Goal: Task Accomplishment & Management: Use online tool/utility

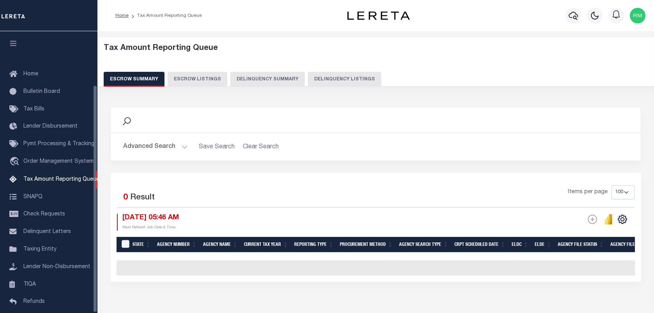
select select "100"
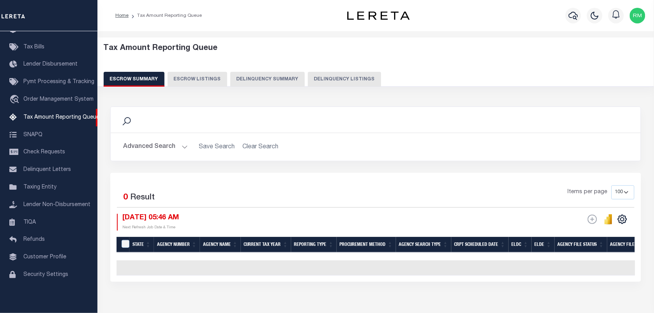
click at [338, 80] on button "Delinquency Listings" at bounding box center [344, 79] width 73 height 15
select select
select select "100"
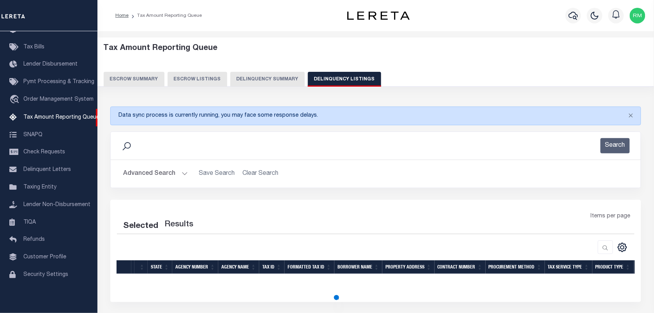
select select "100"
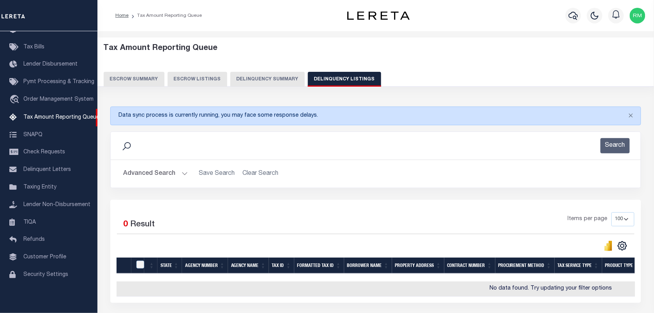
click at [177, 169] on button "Advanced Search" at bounding box center [155, 173] width 65 height 15
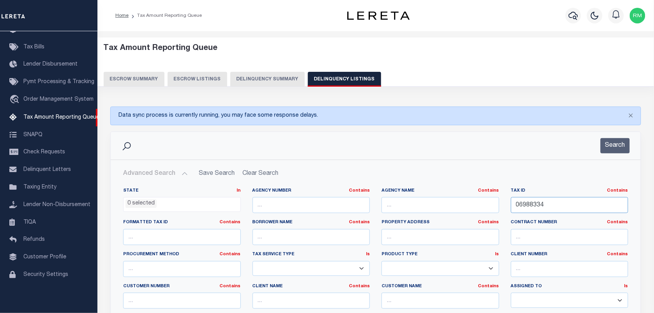
click at [546, 205] on input "06988334" at bounding box center [570, 205] width 118 height 16
paste input "leretapay.com"
click at [552, 212] on input "leretapay.com" at bounding box center [570, 205] width 118 height 16
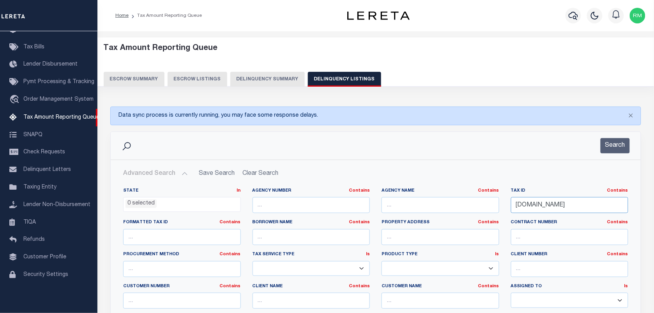
click at [552, 212] on input "leretapay.com" at bounding box center [570, 205] width 118 height 16
paste input "07004396"
type input "07004396"
click at [622, 142] on button "Search" at bounding box center [615, 145] width 29 height 15
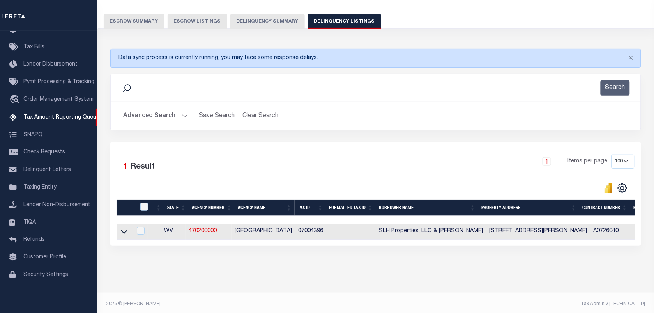
scroll to position [68, 0]
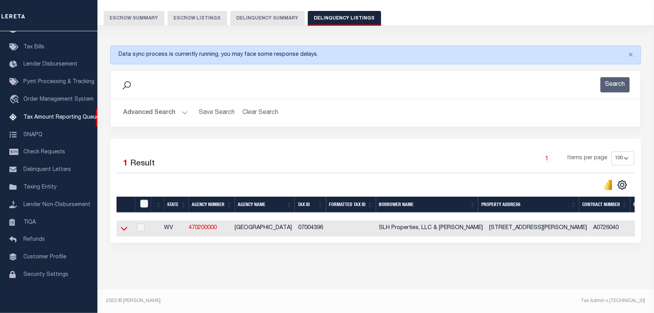
drag, startPoint x: 122, startPoint y: 225, endPoint x: 291, endPoint y: 147, distance: 186.4
click at [122, 225] on icon at bounding box center [124, 228] width 7 height 8
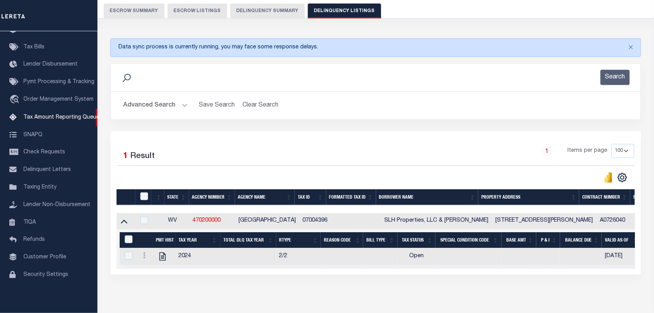
scroll to position [108, 0]
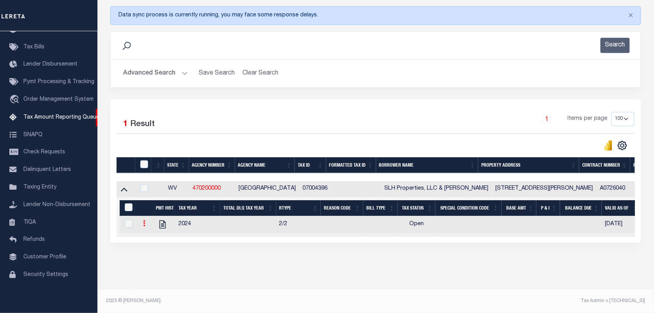
click at [141, 221] on link at bounding box center [144, 224] width 9 height 6
click at [151, 238] on img "" at bounding box center [154, 236] width 8 height 8
checkbox input "true"
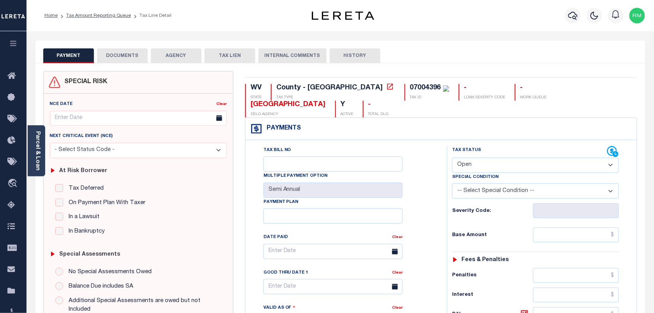
click at [487, 157] on select "- Select Status Code - Open Due/Unpaid Paid Incomplete No Tax Due Internal Refu…" at bounding box center [535, 164] width 167 height 15
select select "PYD"
click at [452, 157] on select "- Select Status Code - Open Due/Unpaid Paid Incomplete No Tax Due Internal Refu…" at bounding box center [535, 164] width 167 height 15
type input "[DATE]"
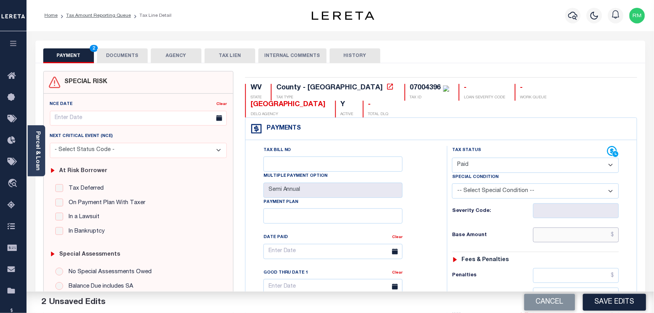
click at [558, 227] on input "text" at bounding box center [576, 234] width 86 height 15
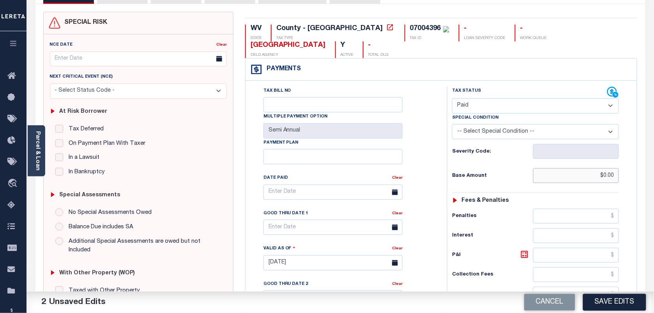
scroll to position [146, 0]
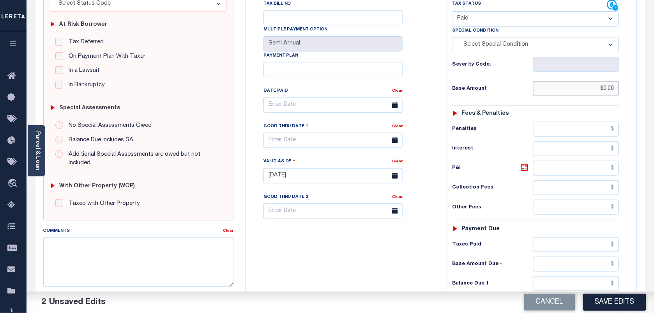
type input "$0.00"
click at [548, 276] on input "text" at bounding box center [576, 283] width 86 height 15
type input "$0.00"
click at [315, 132] on input "text" at bounding box center [332, 139] width 139 height 15
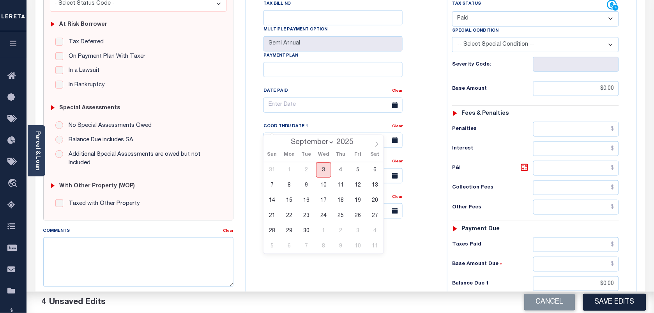
click at [323, 167] on span "3" at bounding box center [323, 169] width 15 height 15
type input "[DATE]"
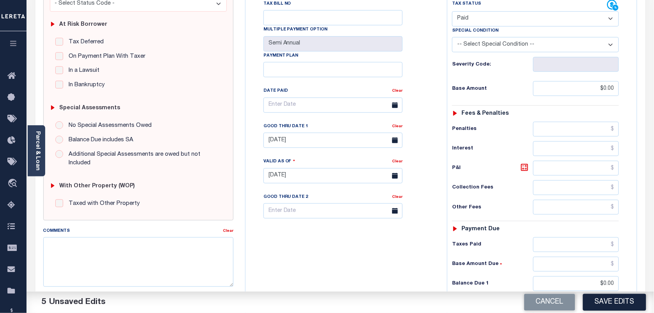
click at [618, 299] on button "Save Edits" at bounding box center [614, 301] width 63 height 17
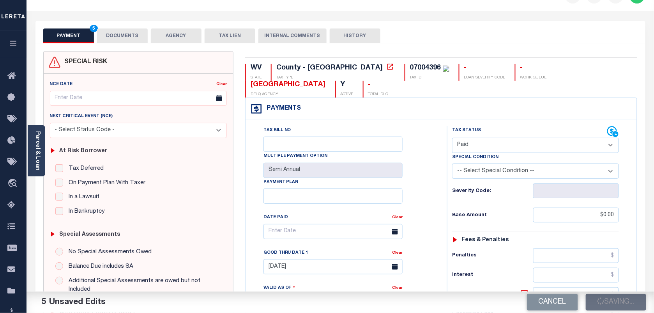
checkbox input "false"
type input "$0"
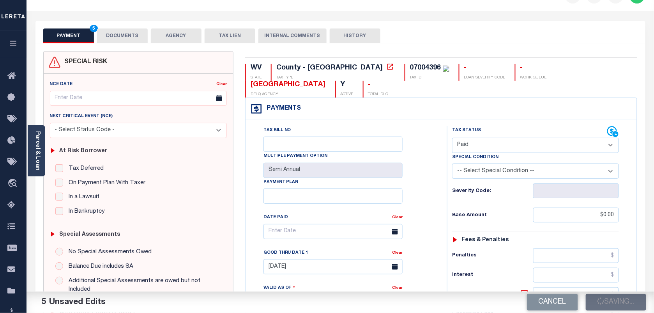
type input "$0"
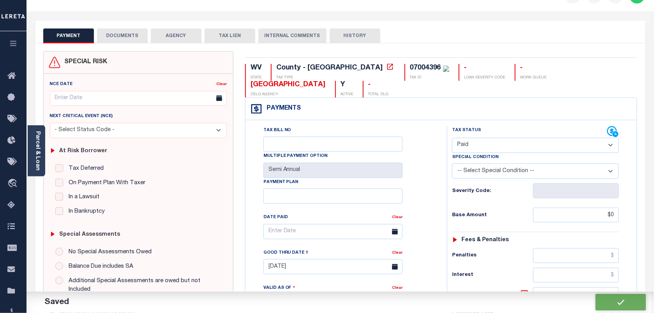
scroll to position [0, 0]
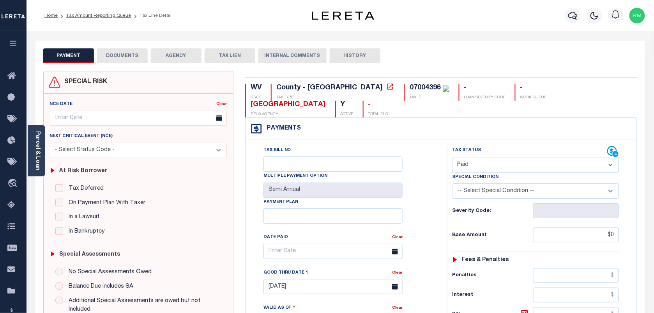
click at [118, 51] on button "DOCUMENTS" at bounding box center [122, 55] width 51 height 15
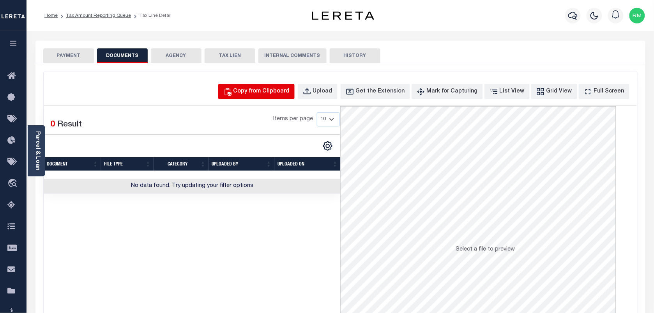
click at [275, 90] on div "Copy from Clipboard" at bounding box center [261, 91] width 56 height 9
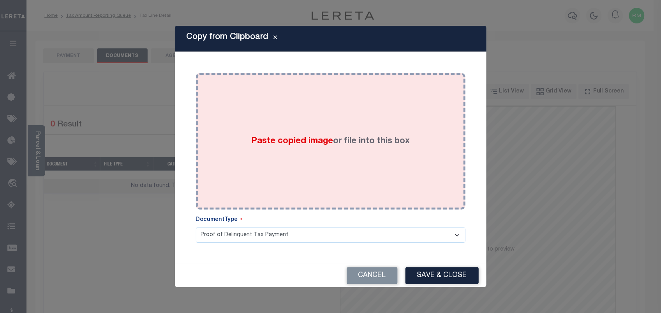
click at [316, 154] on div "Paste copied image or file into this box" at bounding box center [331, 141] width 258 height 125
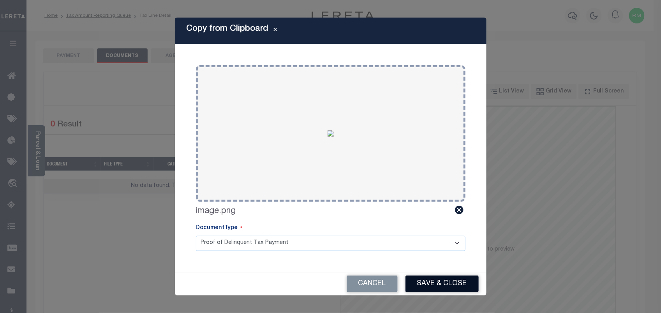
click at [442, 277] on button "Save & Close" at bounding box center [442, 283] width 73 height 17
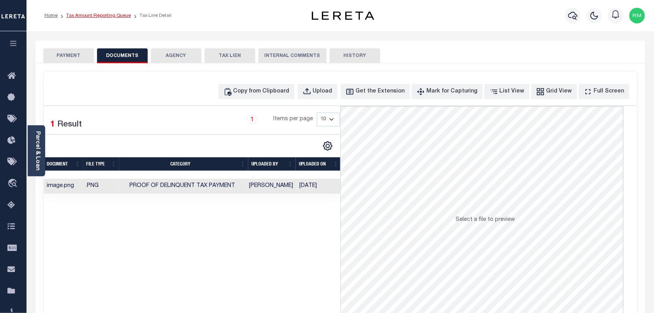
click at [108, 15] on link "Tax Amount Reporting Queue" at bounding box center [98, 15] width 65 height 5
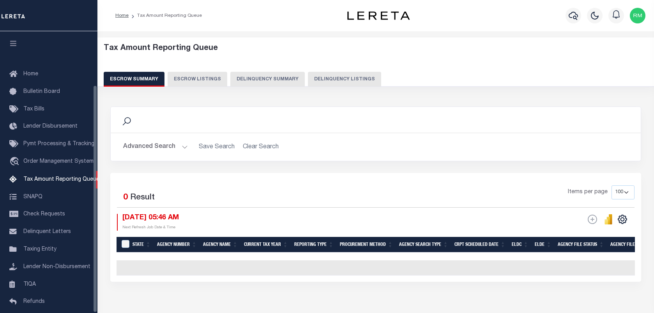
select select "100"
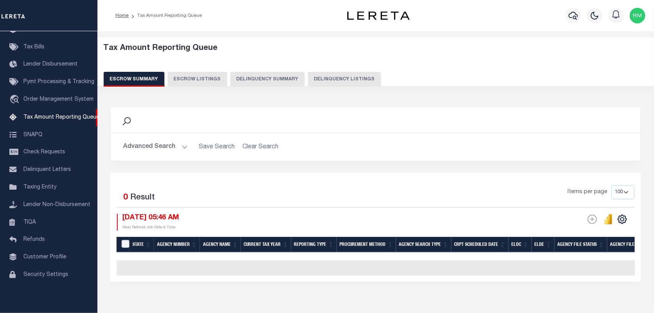
click at [339, 78] on button "Delinquency Listings" at bounding box center [344, 79] width 73 height 15
select select "100"
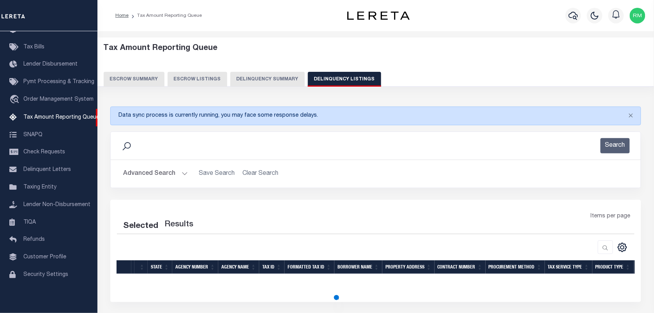
select select "100"
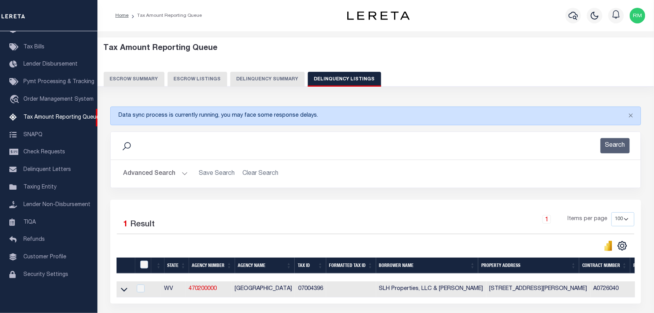
click at [124, 292] on icon at bounding box center [124, 289] width 7 height 8
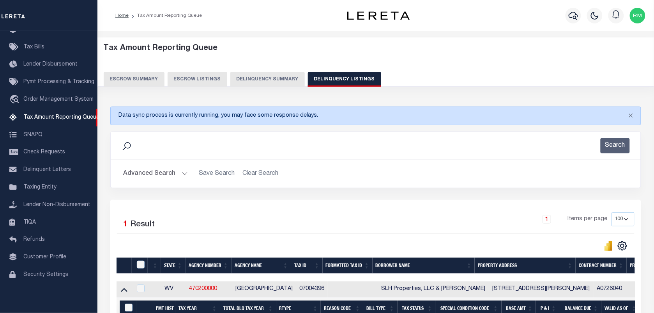
scroll to position [108, 0]
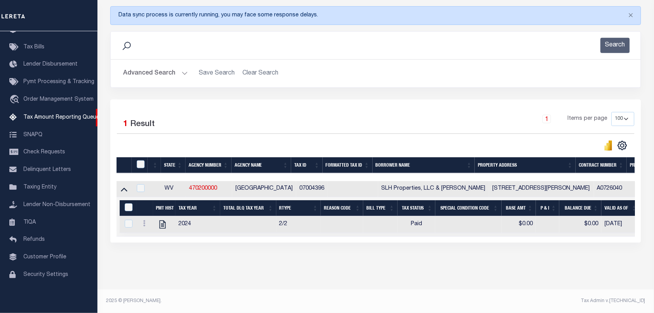
click at [136, 160] on div at bounding box center [141, 164] width 13 height 9
click at [142, 160] on input "checkbox" at bounding box center [141, 164] width 8 height 8
checkbox input "true"
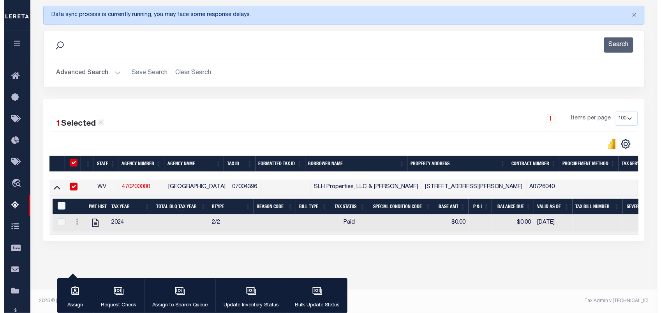
scroll to position [106, 0]
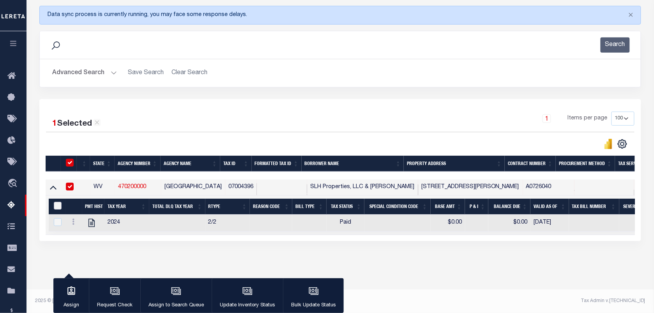
click at [60, 201] on input "&nbsp;" at bounding box center [58, 205] width 8 height 8
checkbox input "true"
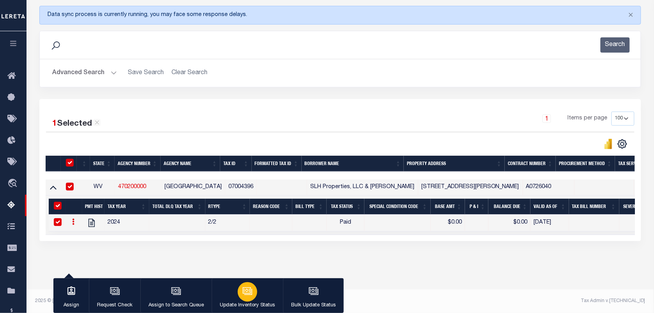
click at [246, 290] on icon "button" at bounding box center [247, 290] width 6 height 4
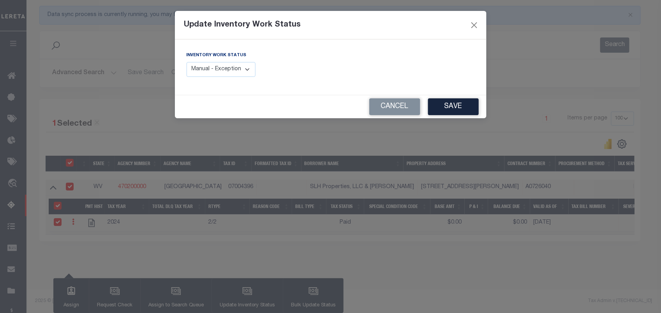
click at [237, 65] on select "Manual - Exception Pended - Awaiting Search Late Add Exception Completed" at bounding box center [221, 69] width 69 height 15
select select "4"
click at [187, 62] on select "Manual - Exception Pended - Awaiting Search Late Add Exception Completed" at bounding box center [221, 69] width 69 height 15
click at [443, 106] on button "Save" at bounding box center [453, 106] width 51 height 17
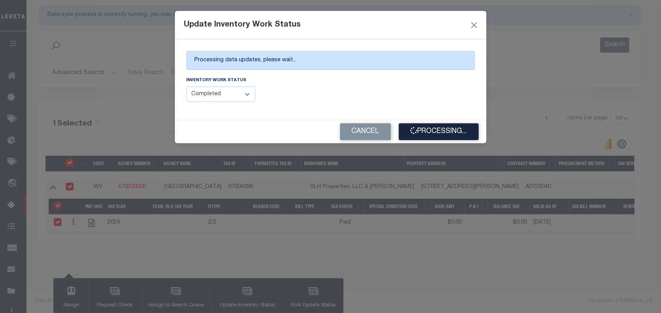
click at [394, 225] on div "Update Inventory Work Status Processing data updates, please wait... Inventory …" at bounding box center [330, 156] width 661 height 313
click at [426, 136] on button "Processing..." at bounding box center [439, 131] width 80 height 17
click at [441, 125] on button "Processing..." at bounding box center [439, 131] width 80 height 17
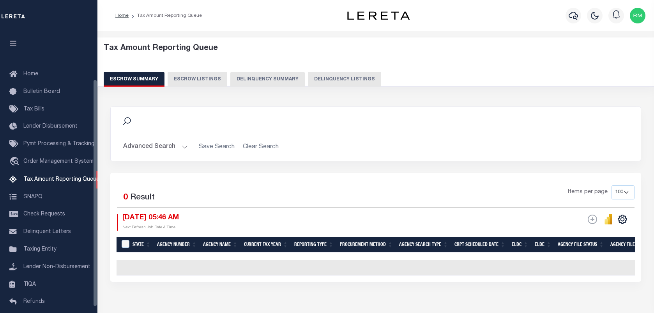
select select "100"
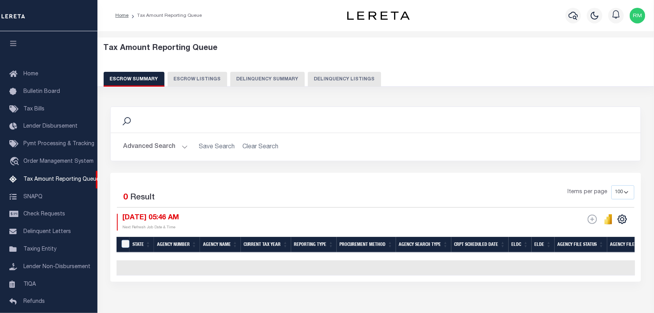
scroll to position [59, 0]
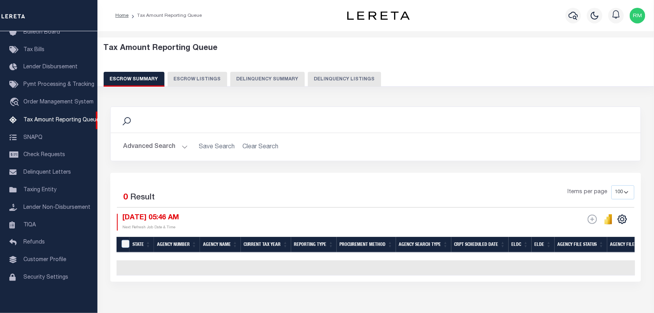
click at [176, 147] on button "Advanced Search" at bounding box center [155, 146] width 65 height 15
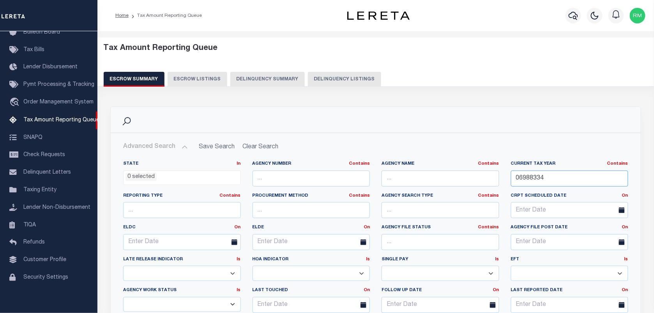
click at [553, 176] on input "06988334" at bounding box center [570, 178] width 118 height 16
paste input "7102743"
type input "07102743"
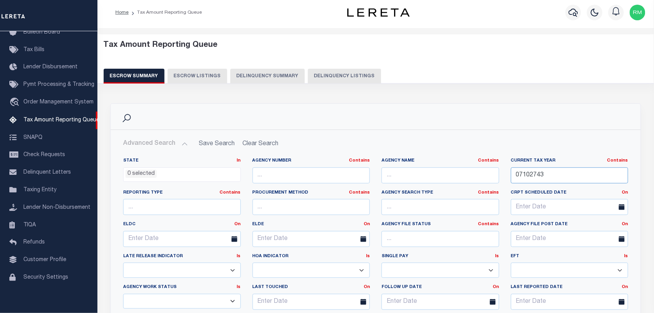
scroll to position [0, 0]
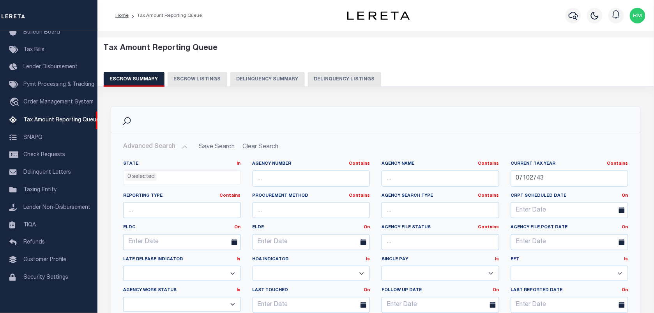
drag, startPoint x: 351, startPoint y: 76, endPoint x: 370, endPoint y: 83, distance: 20.7
click at [351, 76] on button "Delinquency Listings" at bounding box center [344, 79] width 73 height 15
select select
select select "100"
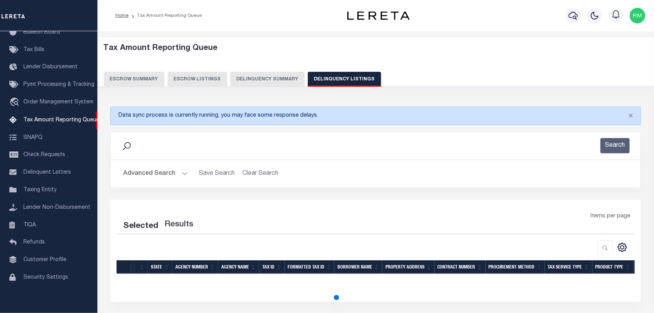
select select "100"
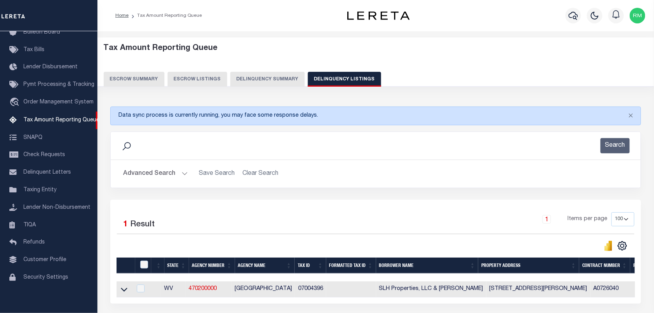
click at [146, 174] on button "Advanced Search" at bounding box center [155, 173] width 65 height 15
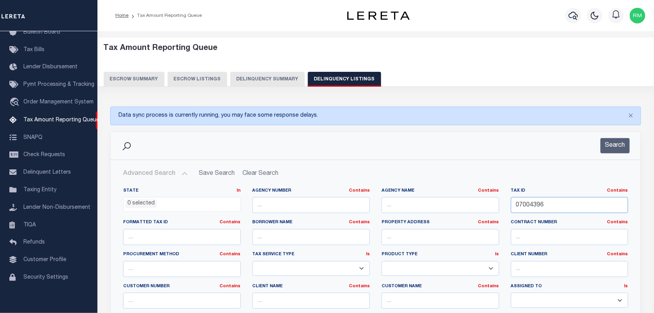
click at [533, 207] on input "07004396" at bounding box center [570, 205] width 118 height 16
paste input "102743"
type input "07102743"
click at [620, 147] on button "Search" at bounding box center [615, 145] width 29 height 15
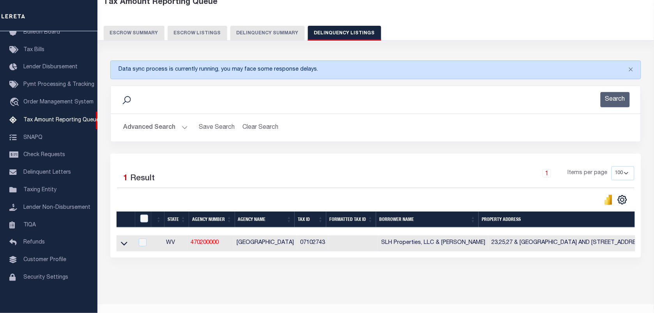
scroll to position [49, 0]
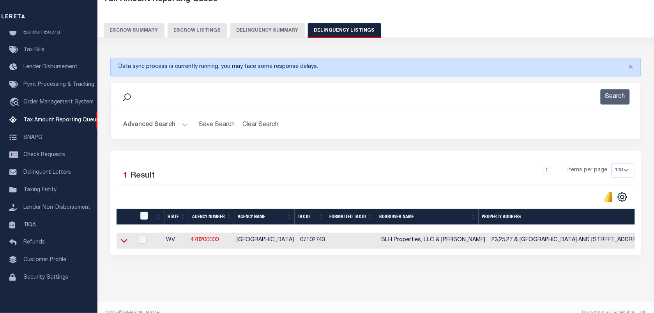
click at [126, 242] on icon at bounding box center [124, 240] width 7 height 4
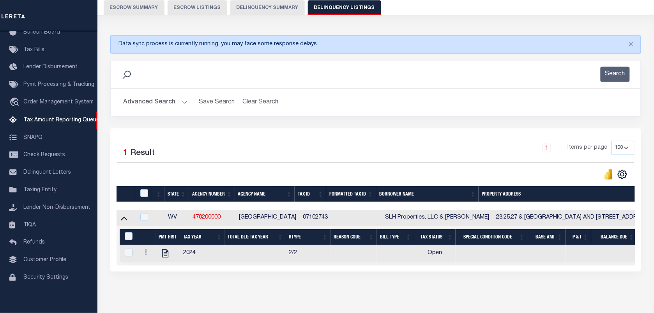
scroll to position [108, 0]
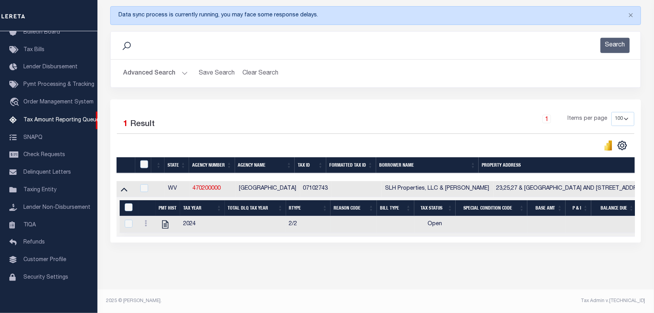
click at [143, 219] on div at bounding box center [146, 223] width 11 height 9
checkbox input "true"
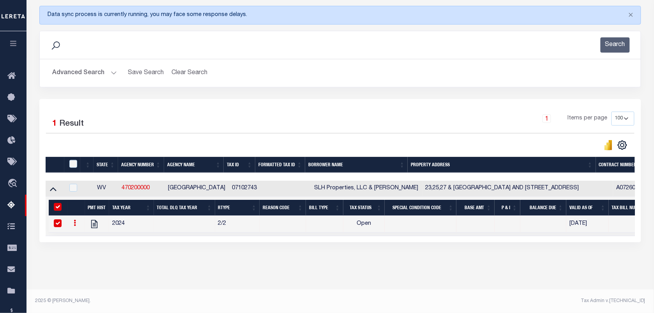
click at [58, 203] on input "&nbsp;" at bounding box center [58, 207] width 8 height 8
checkbox input "false"
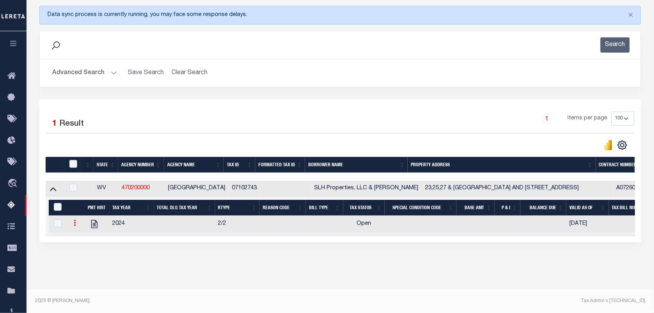
click at [73, 221] on link at bounding box center [75, 224] width 9 height 6
click at [84, 234] on img "" at bounding box center [84, 235] width 8 height 8
checkbox input "true"
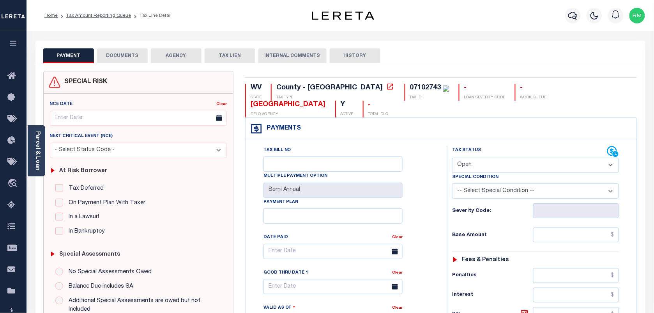
click at [474, 157] on select "- Select Status Code - Open Due/Unpaid Paid Incomplete No Tax Due Internal Refu…" at bounding box center [535, 164] width 167 height 15
select select "PYD"
click at [452, 157] on select "- Select Status Code - Open Due/Unpaid Paid Incomplete No Tax Due Internal Refu…" at bounding box center [535, 164] width 167 height 15
type input "[DATE]"
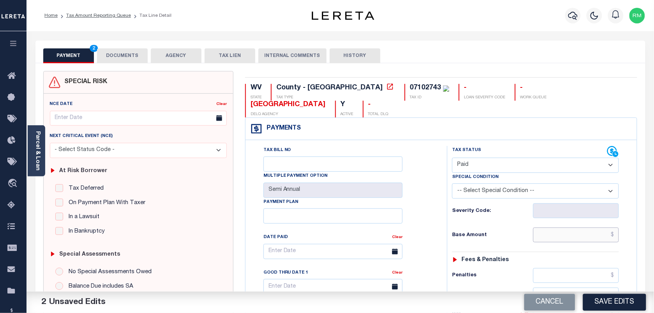
click at [544, 227] on input "text" at bounding box center [576, 234] width 86 height 15
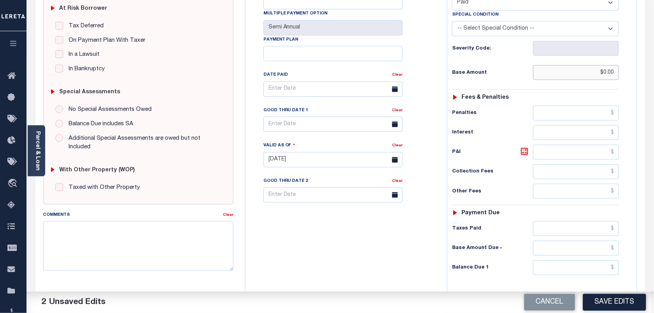
scroll to position [195, 0]
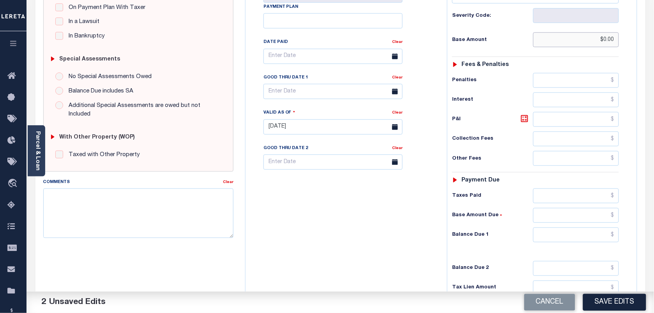
type input "$0.00"
click at [556, 227] on input "text" at bounding box center [576, 234] width 86 height 15
type input "$0.00"
click at [314, 89] on div "Tax Bill No Multiple Payment Option Semi Annual Payment Plan Clear Clear Valid …" at bounding box center [344, 60] width 182 height 219
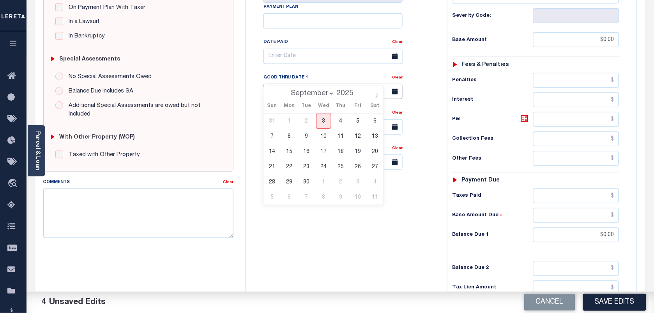
click at [322, 84] on input "text" at bounding box center [332, 91] width 139 height 15
click at [321, 125] on span "3" at bounding box center [323, 120] width 15 height 15
type input "[DATE]"
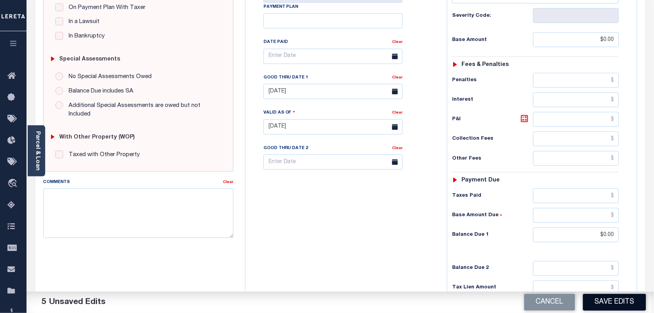
click at [613, 309] on button "Save Edits" at bounding box center [614, 301] width 63 height 17
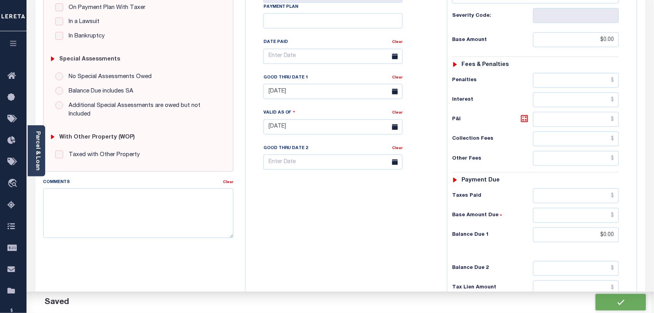
scroll to position [0, 0]
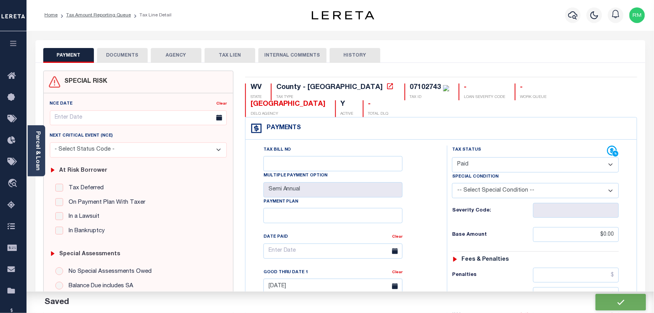
checkbox input "false"
type input "$0"
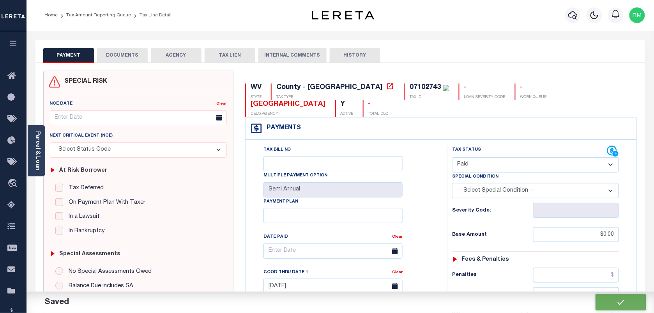
type input "$0"
click at [130, 53] on button "DOCUMENTS" at bounding box center [122, 55] width 51 height 15
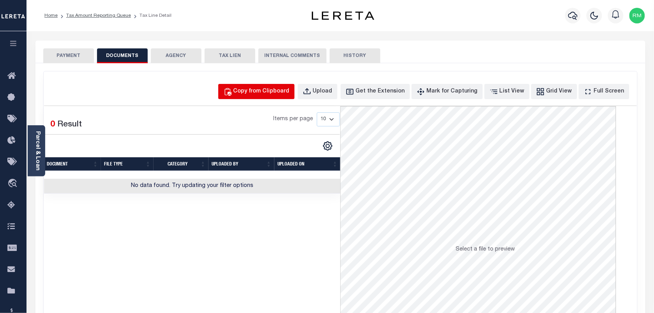
click at [274, 92] on div "Copy from Clipboard" at bounding box center [261, 91] width 56 height 9
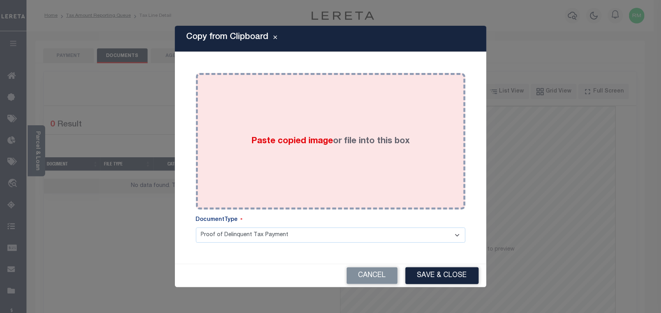
click at [361, 142] on label "Paste copied image or file into this box" at bounding box center [330, 141] width 159 height 13
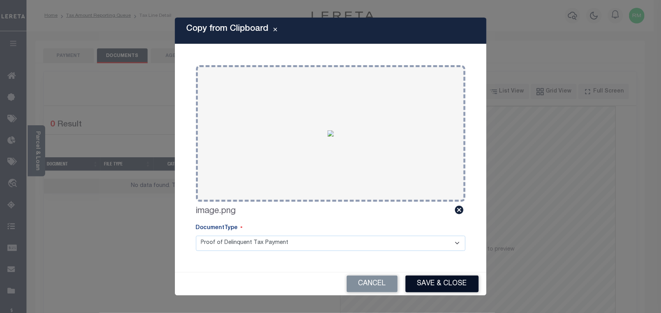
click at [434, 282] on button "Save & Close" at bounding box center [442, 283] width 73 height 17
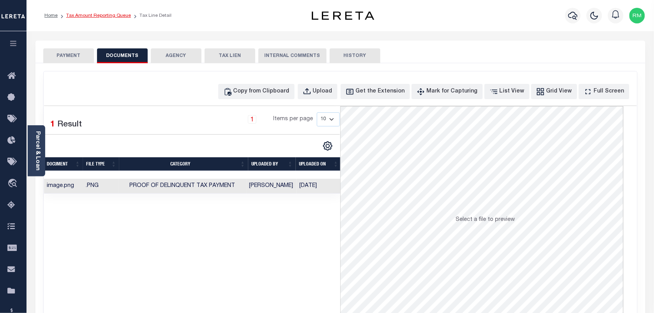
click at [106, 16] on link "Tax Amount Reporting Queue" at bounding box center [98, 15] width 65 height 5
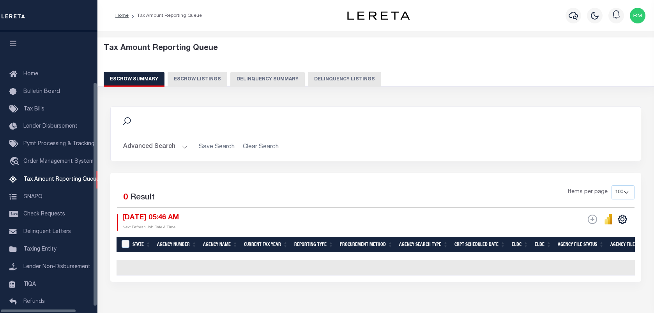
select select "100"
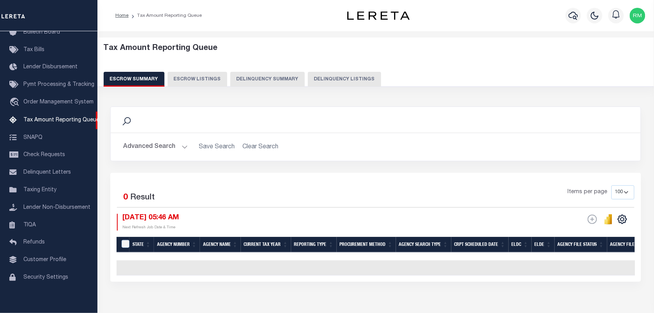
click at [343, 79] on button "Delinquency Listings" at bounding box center [344, 79] width 73 height 15
select select "100"
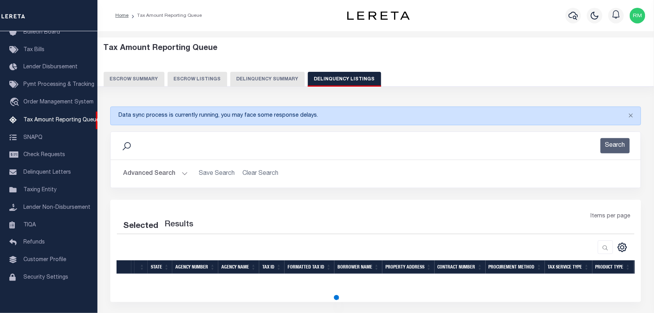
select select "100"
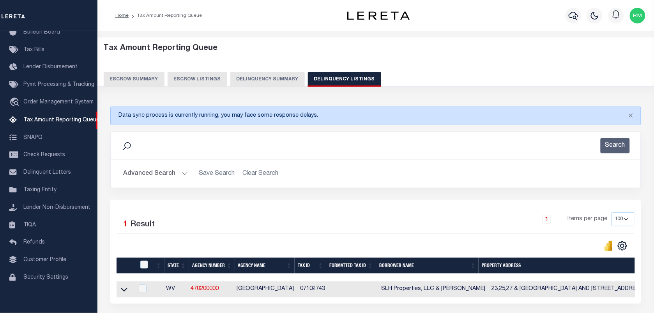
click at [119, 291] on td at bounding box center [125, 289] width 17 height 16
checkbox input "true"
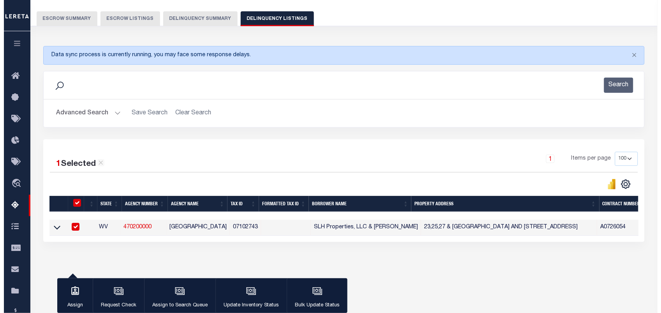
scroll to position [100, 0]
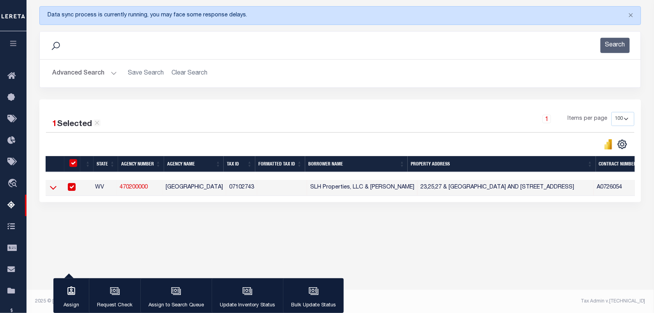
click at [53, 189] on icon at bounding box center [53, 187] width 7 height 8
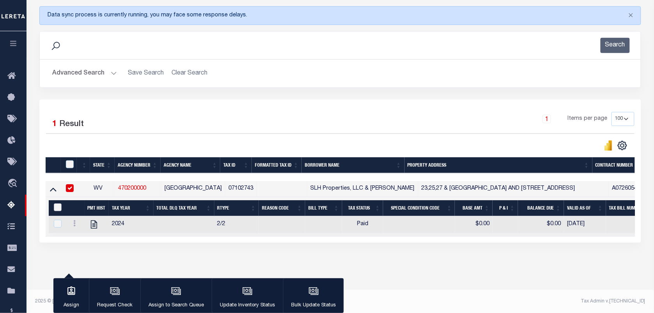
click at [58, 209] on input "&nbsp;" at bounding box center [58, 207] width 8 height 8
checkbox input "true"
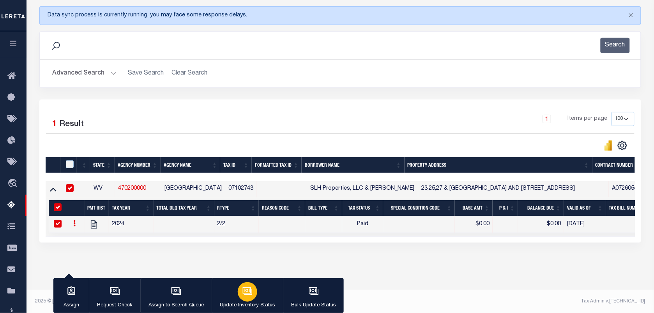
click at [245, 292] on icon "button" at bounding box center [247, 291] width 10 height 10
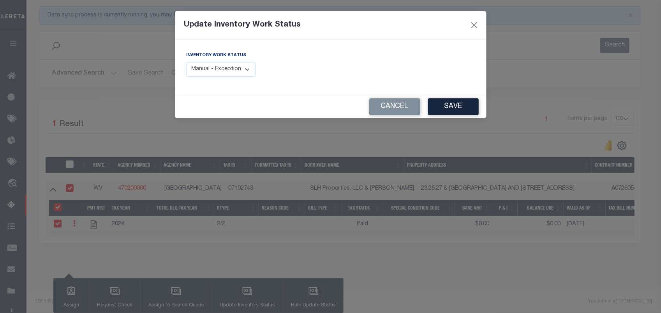
drag, startPoint x: 205, startPoint y: 67, endPoint x: 202, endPoint y: 71, distance: 5.5
click at [205, 67] on select "Manual - Exception Pended - Awaiting Search Late Add Exception Completed" at bounding box center [221, 69] width 69 height 15
select select "4"
click at [187, 62] on select "Manual - Exception Pended - Awaiting Search Late Add Exception Completed" at bounding box center [221, 69] width 69 height 15
click at [443, 105] on button "Save" at bounding box center [453, 106] width 51 height 17
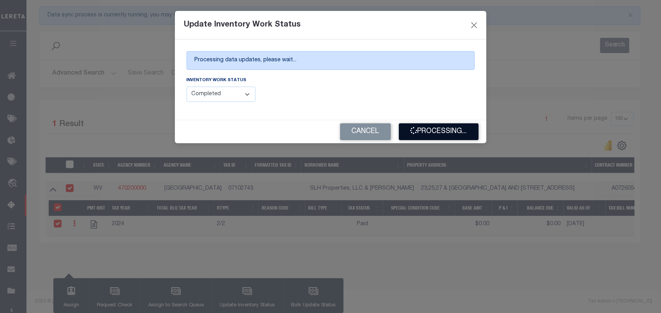
click at [440, 136] on button "Processing..." at bounding box center [439, 131] width 80 height 17
click at [441, 124] on button "Processing..." at bounding box center [439, 131] width 80 height 17
